Goal: Entertainment & Leisure: Consume media (video, audio)

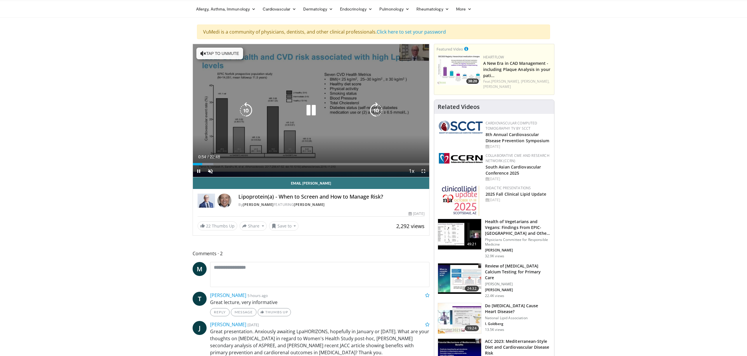
scroll to position [21, 0]
click at [314, 112] on icon "Video Player" at bounding box center [311, 110] width 16 height 16
click at [206, 53] on button "Tap to unmute" at bounding box center [220, 53] width 47 height 12
click at [310, 111] on icon "Video Player" at bounding box center [311, 110] width 16 height 16
click at [313, 111] on icon "Video Player" at bounding box center [311, 110] width 16 height 16
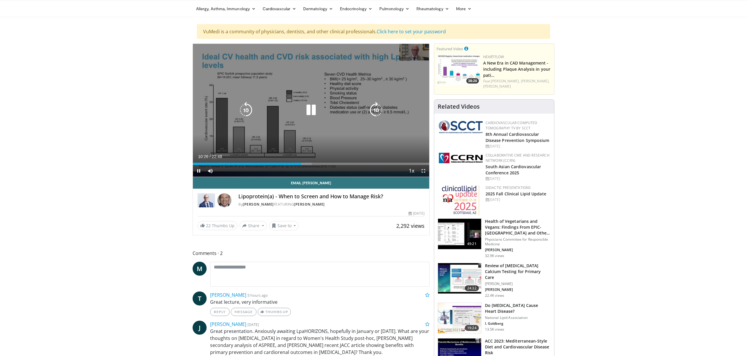
click at [371, 124] on div "10 seconds Tap to unmute" at bounding box center [311, 110] width 237 height 133
click at [344, 122] on div "10 seconds Tap to unmute" at bounding box center [311, 110] width 237 height 133
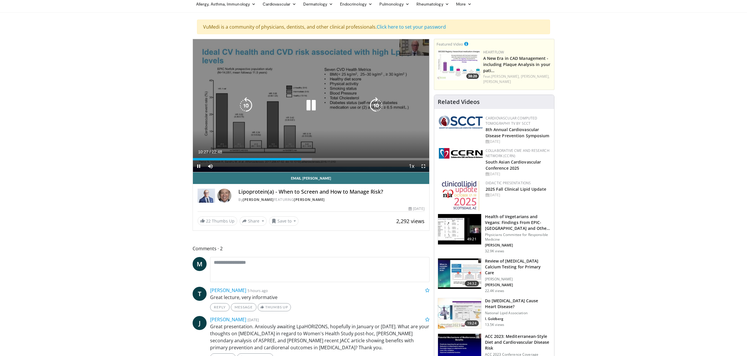
scroll to position [26, 0]
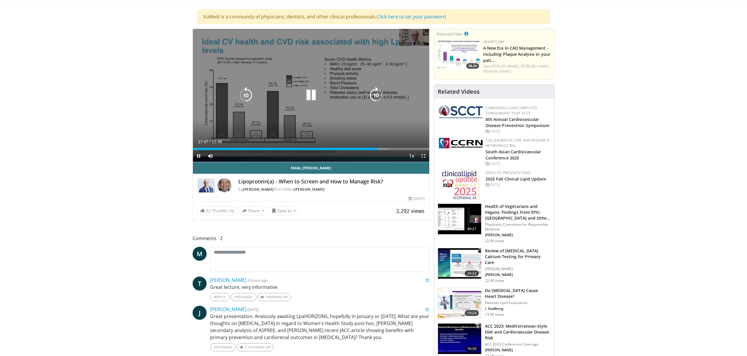
click at [364, 69] on div "10 seconds Tap to unmute" at bounding box center [311, 95] width 237 height 133
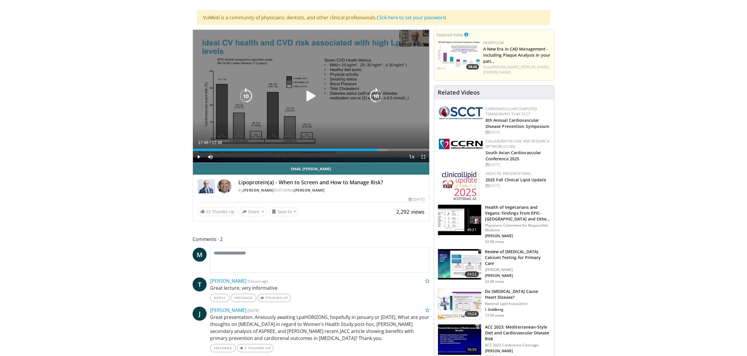
click at [374, 77] on div "10 seconds Tap to unmute" at bounding box center [311, 96] width 237 height 133
click at [343, 72] on div "10 seconds Tap to unmute" at bounding box center [311, 96] width 237 height 133
